Goal: Transaction & Acquisition: Purchase product/service

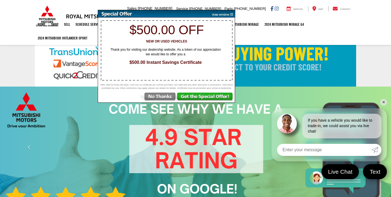
click at [163, 97] on img at bounding box center [157, 98] width 38 height 10
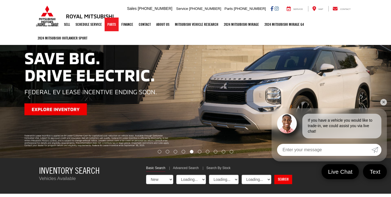
select select "Mitsubishi"
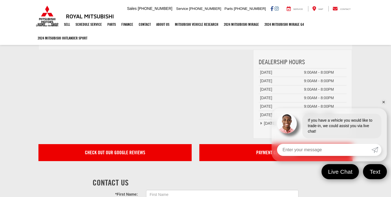
scroll to position [1405, 0]
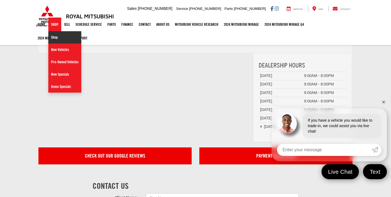
click at [56, 39] on link "Shop" at bounding box center [64, 37] width 33 height 12
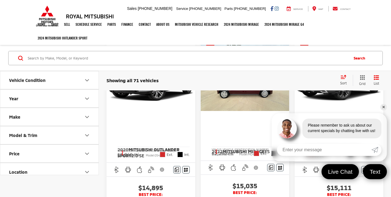
scroll to position [44, 0]
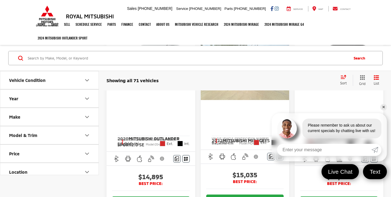
click at [384, 107] on link "✕" at bounding box center [383, 107] width 7 height 7
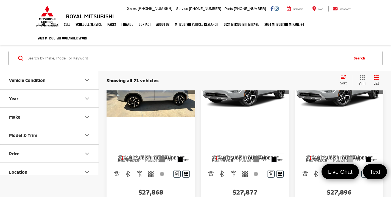
scroll to position [505, 0]
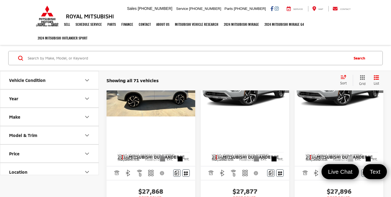
click at [299, 58] on input "Search by Make, Model, or Keyword" at bounding box center [187, 58] width 321 height 13
click at [279, 61] on input "Search by Make, Model, or Keyword" at bounding box center [187, 58] width 321 height 13
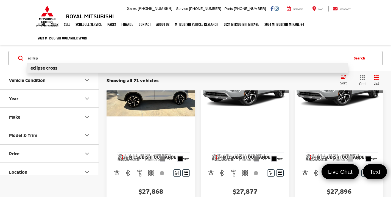
click at [243, 71] on li "eclipse cross" at bounding box center [187, 68] width 321 height 10
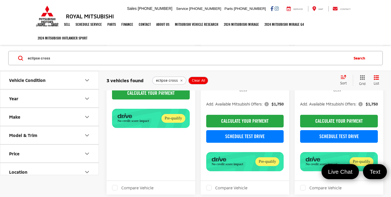
scroll to position [143, 0]
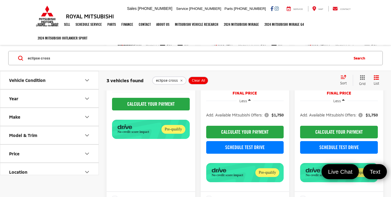
click at [27, 58] on input "eclipse cross" at bounding box center [187, 58] width 321 height 13
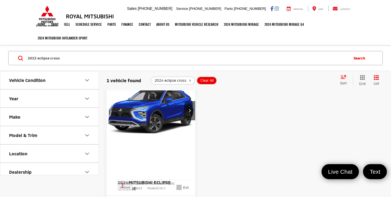
type input "eclipse cross"
click at [187, 136] on img "2024 Mitsubishi Eclipse Cross SE 0" at bounding box center [150, 110] width 89 height 67
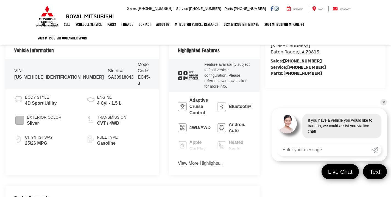
scroll to position [220, 0]
